Goal: Task Accomplishment & Management: Use online tool/utility

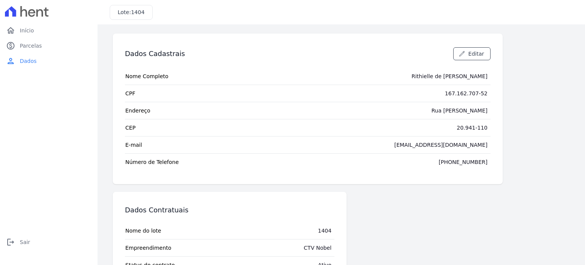
click at [419, 209] on div "Dados Contratuais Nome do lote 1404 Empreendimento CTV Nobel Status do contrato…" at bounding box center [308, 248] width 390 height 112
click at [29, 45] on span "Parcelas" at bounding box center [31, 46] width 22 height 8
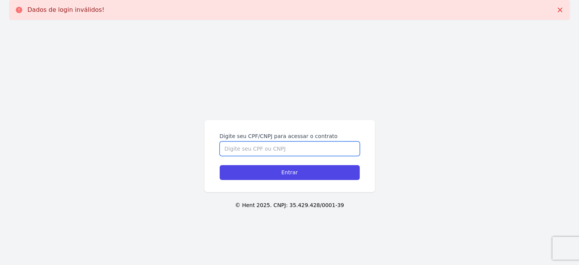
click at [262, 150] on input "Digite seu CPF/CNPJ para acessar o contrato" at bounding box center [290, 148] width 140 height 14
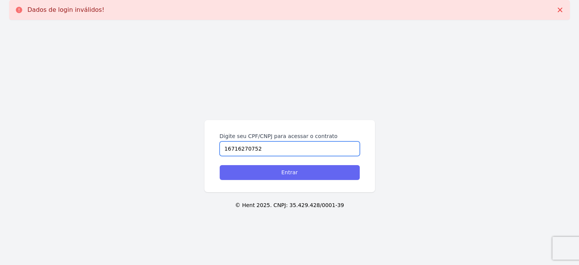
type input "16716270752"
click at [291, 169] on input "Entrar" at bounding box center [290, 172] width 140 height 15
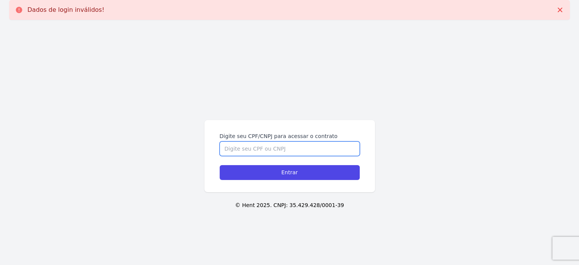
click at [285, 149] on input "Digite seu CPF/CNPJ para acessar o contrato" at bounding box center [290, 148] width 140 height 14
type input "16716270752"
click at [220, 165] on input "Entrar" at bounding box center [290, 172] width 140 height 15
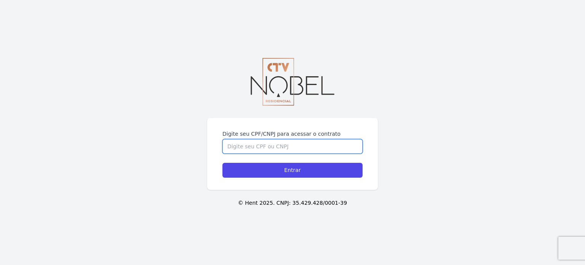
click at [291, 147] on input "Digite seu CPF/CNPJ para acessar o contrato" at bounding box center [292, 146] width 140 height 14
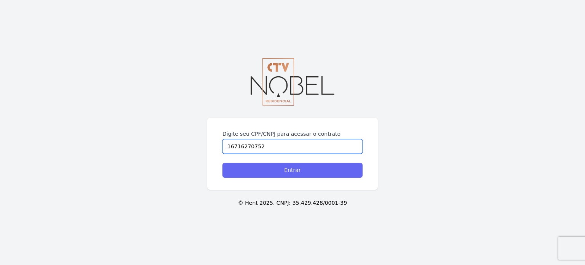
type input "16716270752"
click at [291, 171] on input "Entrar" at bounding box center [292, 170] width 140 height 15
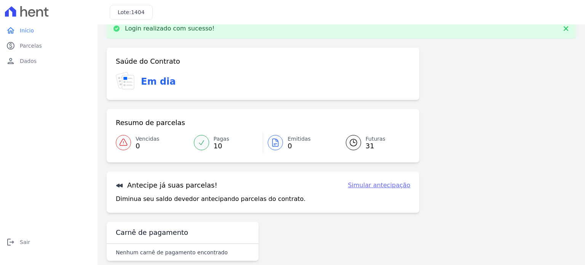
scroll to position [26, 0]
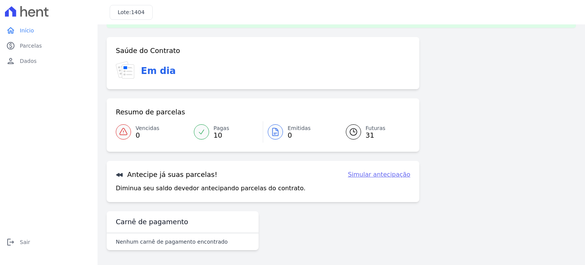
click at [375, 176] on link "Simular antecipação" at bounding box center [379, 174] width 62 height 9
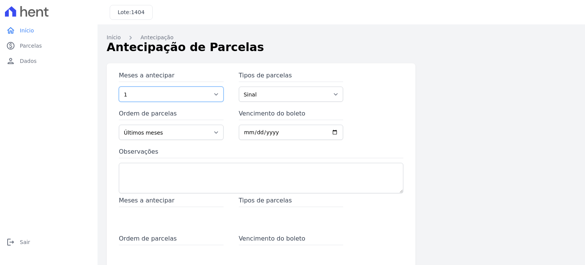
click at [152, 92] on select "1 2 3 4 5 6 7 8 9 10 11 12 13 14 15 16 17 18 19 20 21 22 23 24 25 26 27 28 29 3…" at bounding box center [171, 93] width 105 height 15
select select "5"
click at [119, 86] on select "1 2 3 4 5 6 7 8 9 10 11 12 13 14 15 16 17 18 19 20 21 22 23 24 25 26 27 28 29 3…" at bounding box center [171, 93] width 105 height 15
click at [282, 97] on select "Sinal Parcela Normal Outros Financiamento CEF" at bounding box center [291, 93] width 105 height 15
select select "standard"
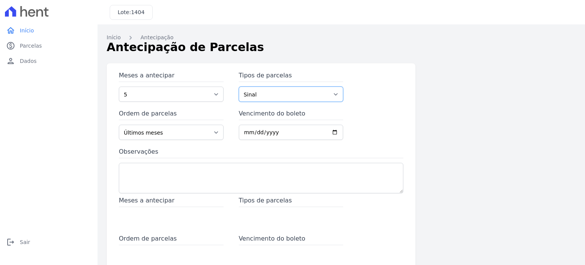
click at [239, 86] on select "Sinal Parcela Normal Outros Financiamento CEF" at bounding box center [291, 93] width 105 height 15
click at [165, 135] on select "Últimos meses Primeiros meses" at bounding box center [171, 132] width 105 height 15
click at [119, 125] on select "Últimos meses Primeiros meses" at bounding box center [171, 132] width 105 height 15
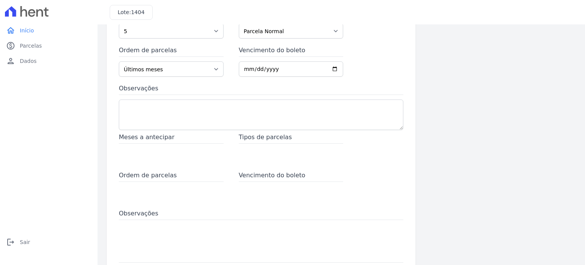
click at [270, 137] on span "Tipos de parcelas" at bounding box center [291, 138] width 105 height 11
click at [187, 157] on div "Meses a antecipar" at bounding box center [171, 148] width 105 height 30
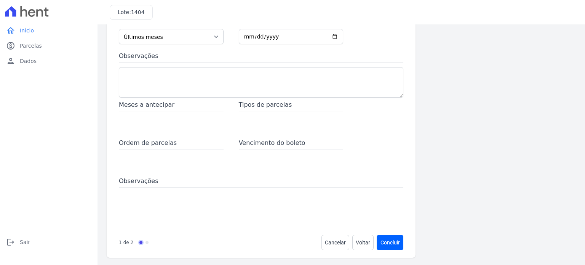
scroll to position [97, 0]
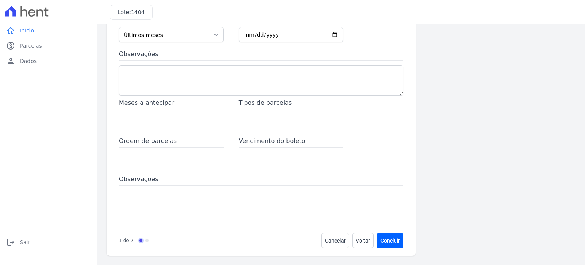
click at [145, 240] on link "Progress" at bounding box center [146, 240] width 3 height 3
click at [390, 244] on button "Concluir" at bounding box center [390, 240] width 26 height 15
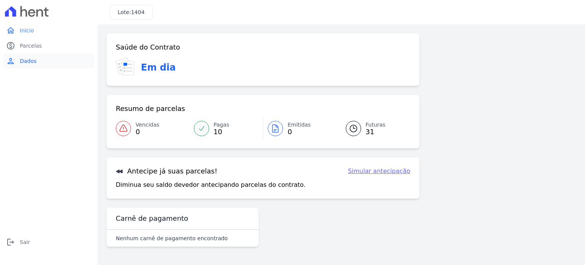
click at [39, 64] on link "person Dados" at bounding box center [48, 60] width 91 height 15
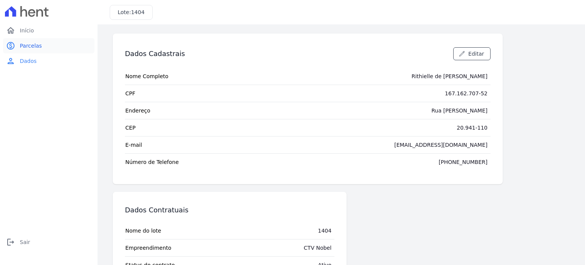
click at [40, 44] on link "paid Parcelas" at bounding box center [48, 45] width 91 height 15
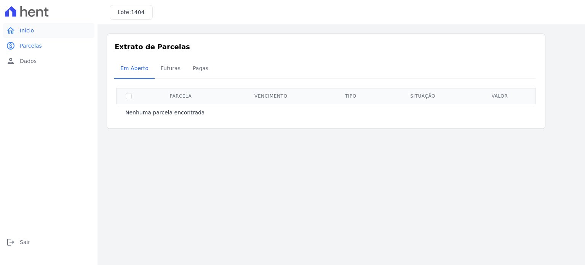
click at [38, 31] on link "home Início" at bounding box center [48, 30] width 91 height 15
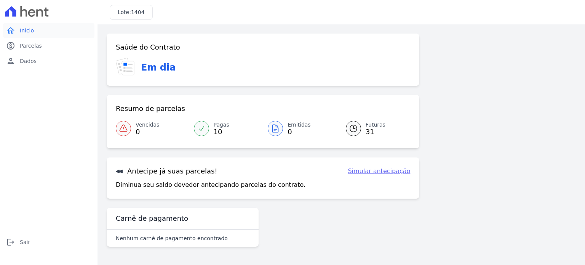
click at [26, 32] on span "Início" at bounding box center [27, 31] width 14 height 8
click at [33, 59] on span "Dados" at bounding box center [28, 61] width 17 height 8
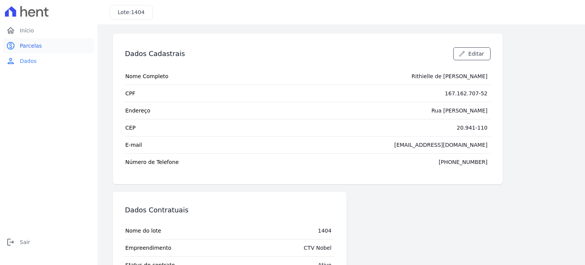
click at [37, 49] on span "Parcelas" at bounding box center [31, 46] width 22 height 8
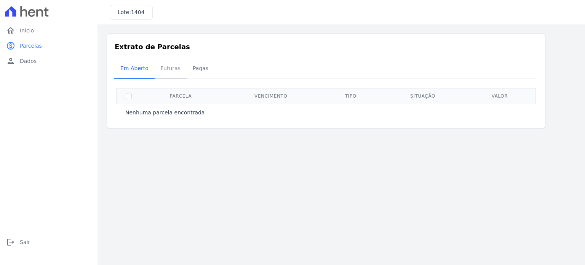
click at [161, 69] on span "Futuras" at bounding box center [170, 68] width 29 height 15
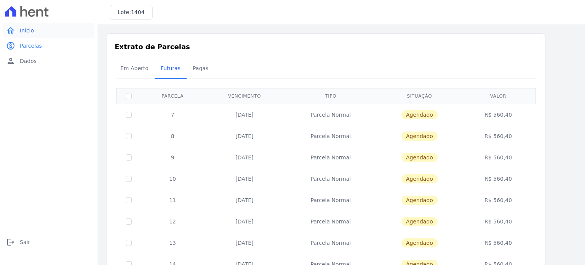
click at [38, 36] on link "home Início" at bounding box center [48, 30] width 91 height 15
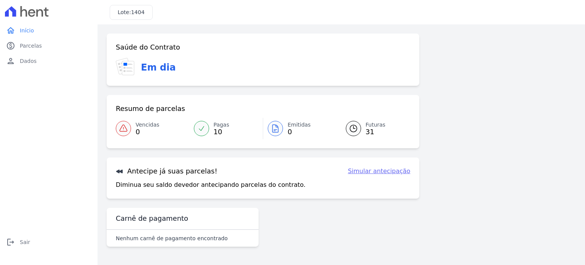
click at [390, 173] on link "Simular antecipação" at bounding box center [379, 170] width 62 height 9
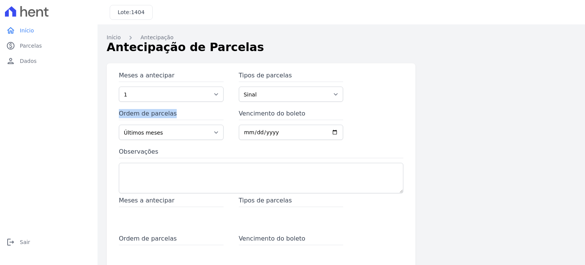
drag, startPoint x: 115, startPoint y: 115, endPoint x: 178, endPoint y: 117, distance: 62.9
click at [178, 117] on div "Meses a antecipar 1 2 3 4 5 6 7 8 9 10 11 12 13 14 15 16 17 18 19 20 21 22 23 2…" at bounding box center [261, 208] width 309 height 290
click at [73, 137] on div "home Início home Início paid Parcelas paid Parcelas person Dados person Dados l…" at bounding box center [48, 141] width 91 height 236
click at [294, 93] on select "Sinal Parcela Normal Outros Financiamento CEF" at bounding box center [291, 93] width 105 height 15
click at [294, 92] on select "Sinal Parcela Normal Outros Financiamento CEF" at bounding box center [291, 93] width 105 height 15
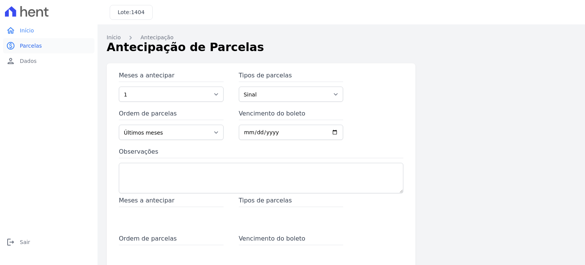
click at [51, 50] on link "paid Parcelas" at bounding box center [48, 45] width 91 height 15
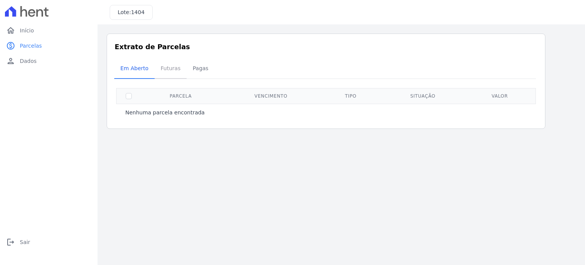
click at [170, 66] on span "Futuras" at bounding box center [170, 68] width 29 height 15
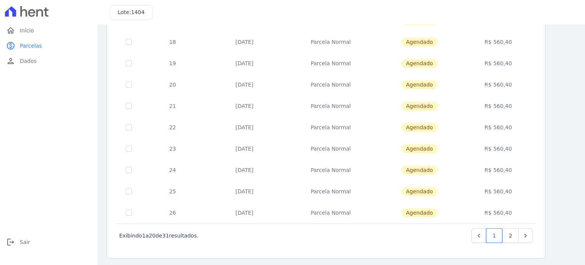
scroll to position [309, 0]
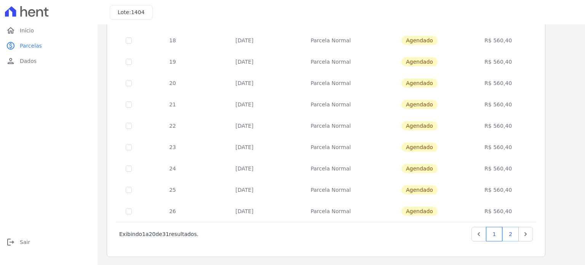
click at [510, 236] on link "2" at bounding box center [510, 234] width 16 height 14
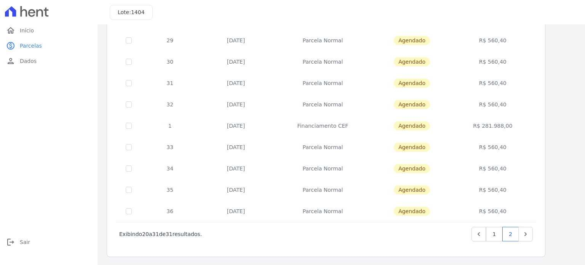
scroll to position [53, 0]
